Goal: Information Seeking & Learning: Learn about a topic

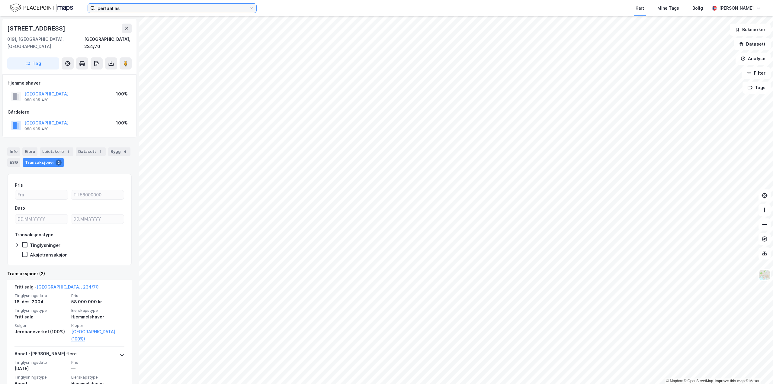
click at [121, 7] on input "pertual as" at bounding box center [172, 8] width 154 height 9
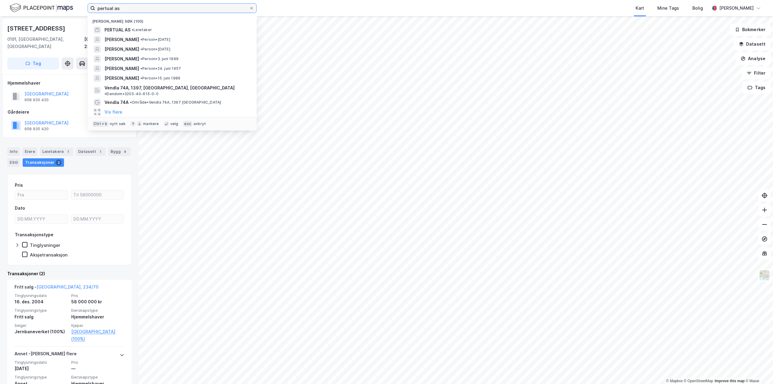
click at [121, 7] on input "pertual as" at bounding box center [172, 8] width 154 height 9
paste input "Erik Frydendal"
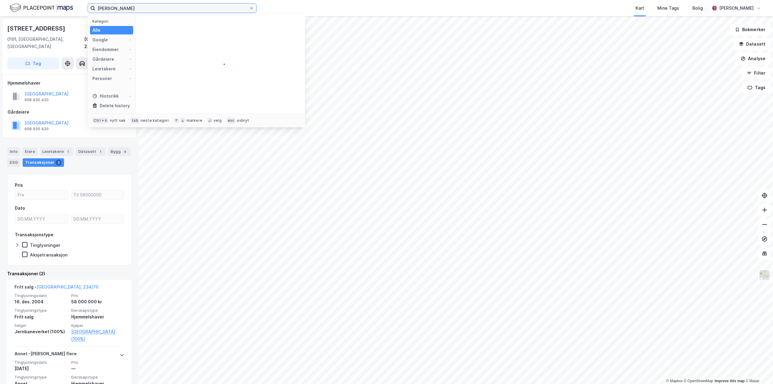
type input "Erik Frydendal"
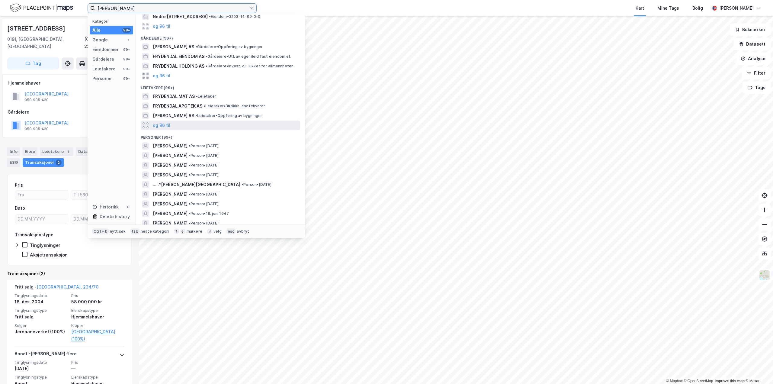
scroll to position [60, 0]
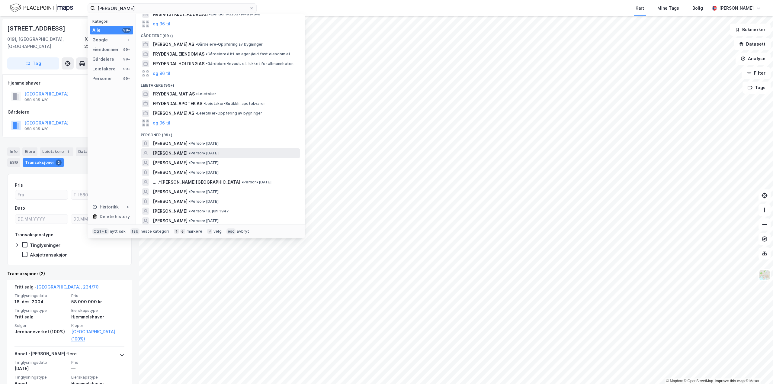
click at [173, 152] on span "[PERSON_NAME]" at bounding box center [170, 152] width 35 height 7
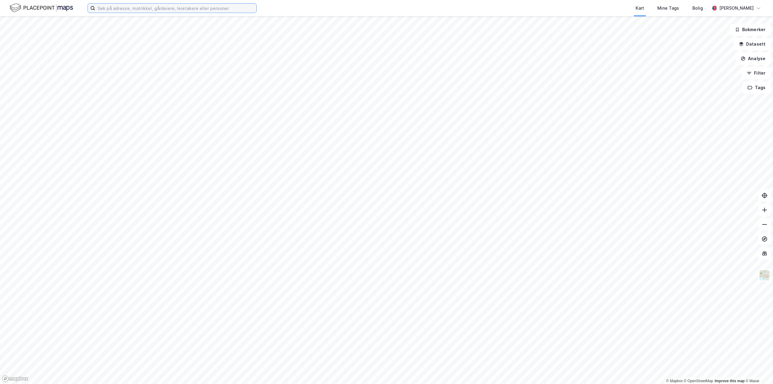
click at [170, 12] on input at bounding box center [175, 8] width 161 height 9
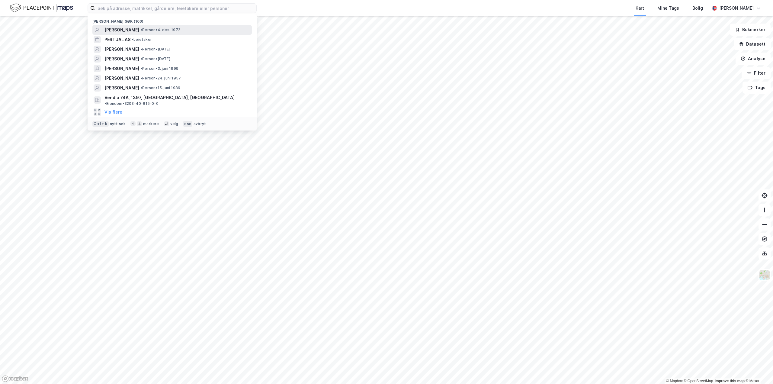
click at [139, 29] on span "[PERSON_NAME]" at bounding box center [121, 29] width 35 height 7
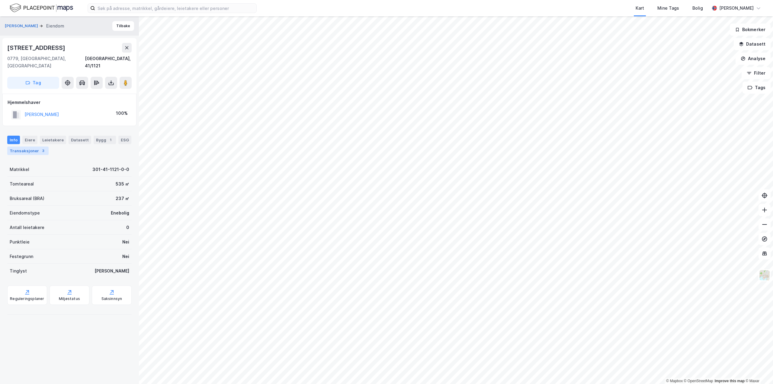
click at [34, 146] on div "Transaksjoner 3" at bounding box center [27, 150] width 41 height 8
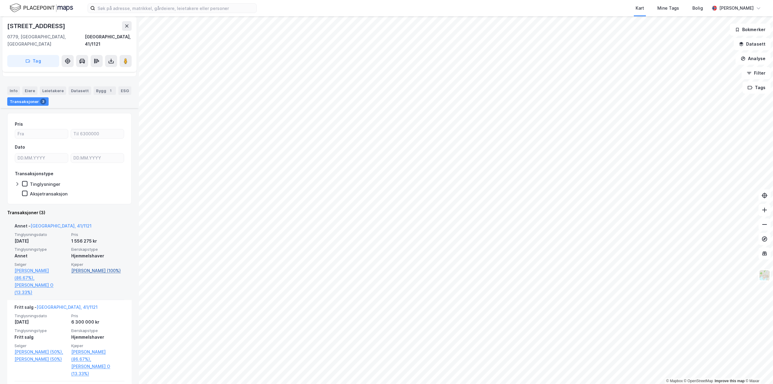
scroll to position [60, 0]
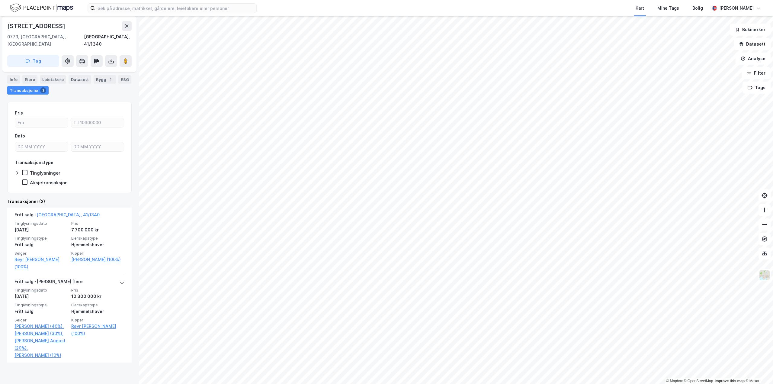
scroll to position [41, 0]
click at [80, 255] on link "[PERSON_NAME] (100%)" at bounding box center [97, 258] width 53 height 7
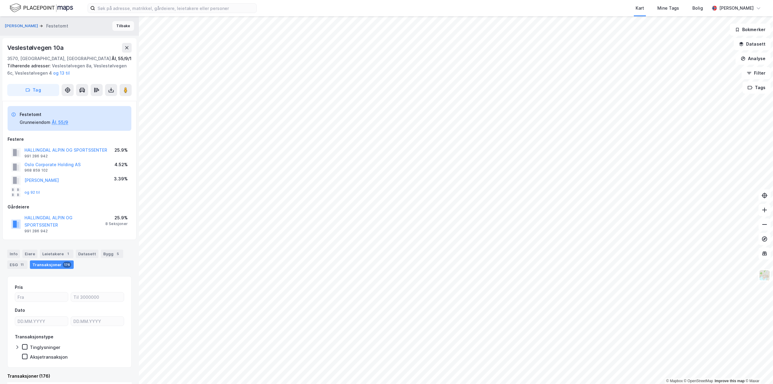
click at [112, 27] on button "Tilbake" at bounding box center [123, 26] width 22 height 10
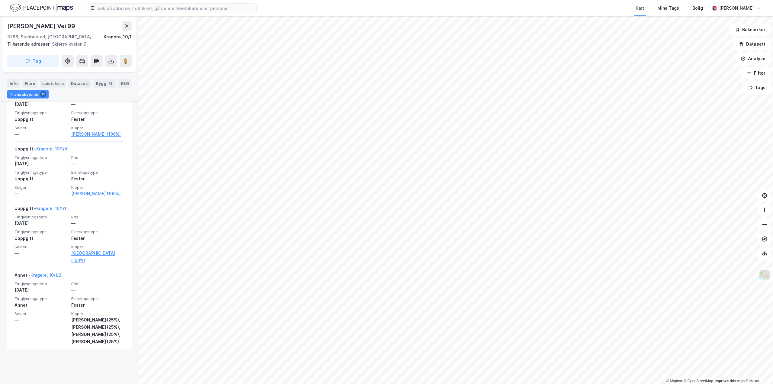
scroll to position [791, 0]
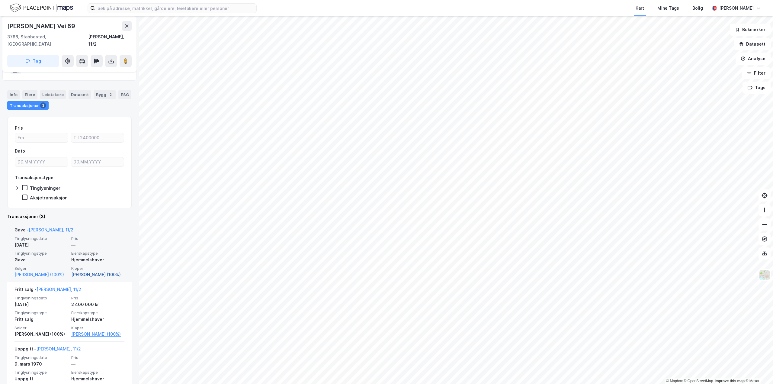
scroll to position [50, 0]
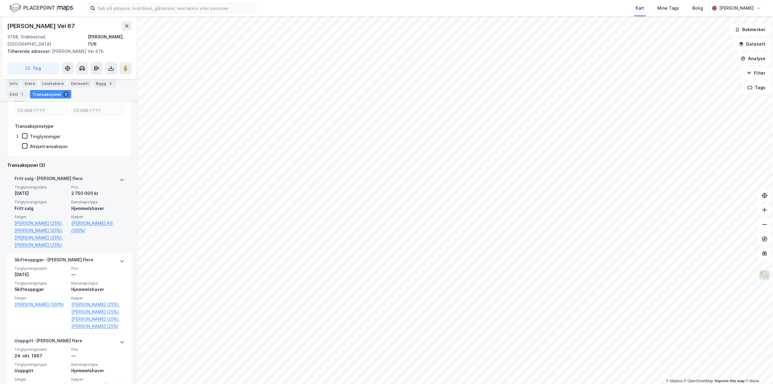
scroll to position [121, 0]
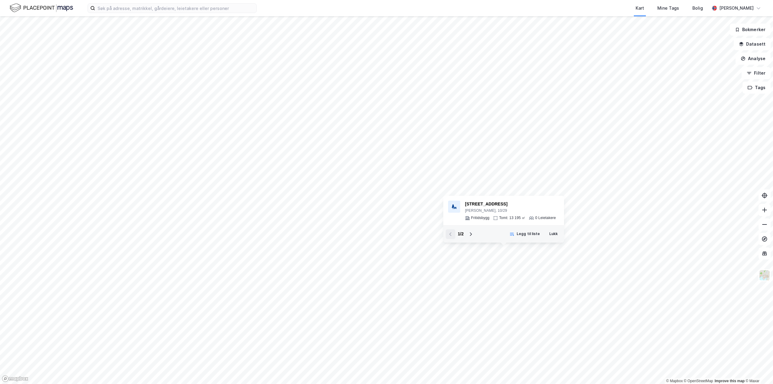
click at [445, 242] on div "1 / 2 Legg til liste Lukk" at bounding box center [503, 233] width 121 height 17
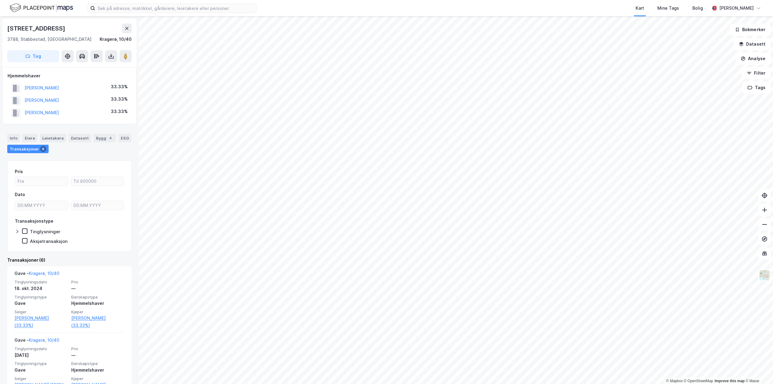
drag, startPoint x: 82, startPoint y: 101, endPoint x: 24, endPoint y: 100, distance: 58.9
click at [24, 100] on div "[PERSON_NAME] THERESE 33.33%" at bounding box center [70, 100] width 124 height 12
copy button "[PERSON_NAME]"
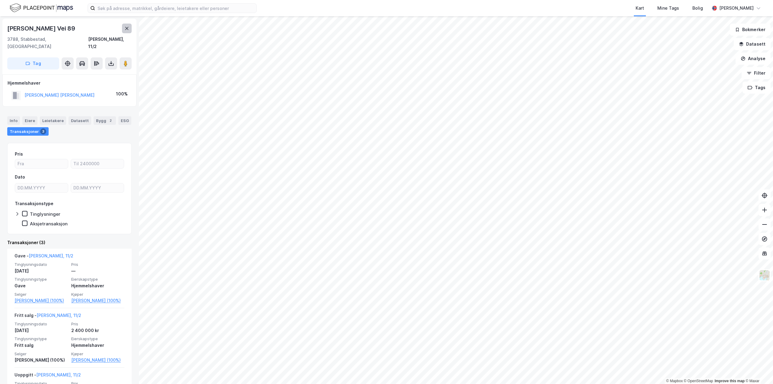
click at [124, 27] on button at bounding box center [127, 29] width 10 height 10
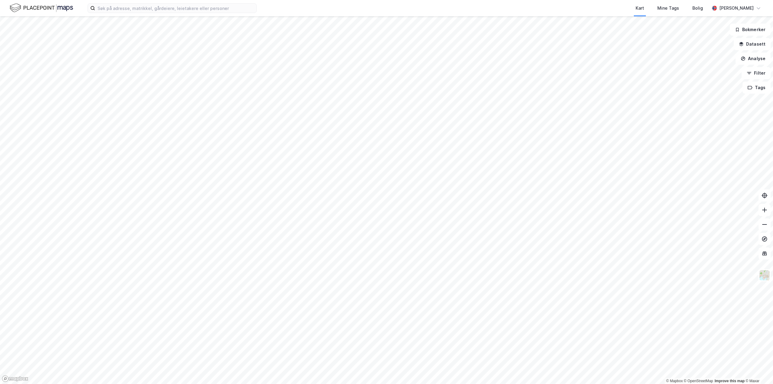
click at [451, 383] on html "Kart Mine Tags Bolig [PERSON_NAME] © Mapbox © OpenStreetMap Improve this map © …" at bounding box center [386, 192] width 773 height 384
click at [773, 206] on html "Kart Mine Tags Bolig [PERSON_NAME] © Mapbox © OpenStreetMap Improve this map © …" at bounding box center [386, 192] width 773 height 384
click at [413, 383] on html "Kart Mine Tags Bolig [PERSON_NAME] © Mapbox © OpenStreetMap Improve this map © …" at bounding box center [386, 192] width 773 height 384
click at [317, 383] on html "Kart Mine Tags Bolig [PERSON_NAME] © Mapbox © OpenStreetMap Improve this map © …" at bounding box center [386, 192] width 773 height 384
click at [443, 383] on html "Kart Mine Tags Bolig [PERSON_NAME] © Mapbox © OpenStreetMap Improve this map © …" at bounding box center [386, 192] width 773 height 384
